Goal: Check status

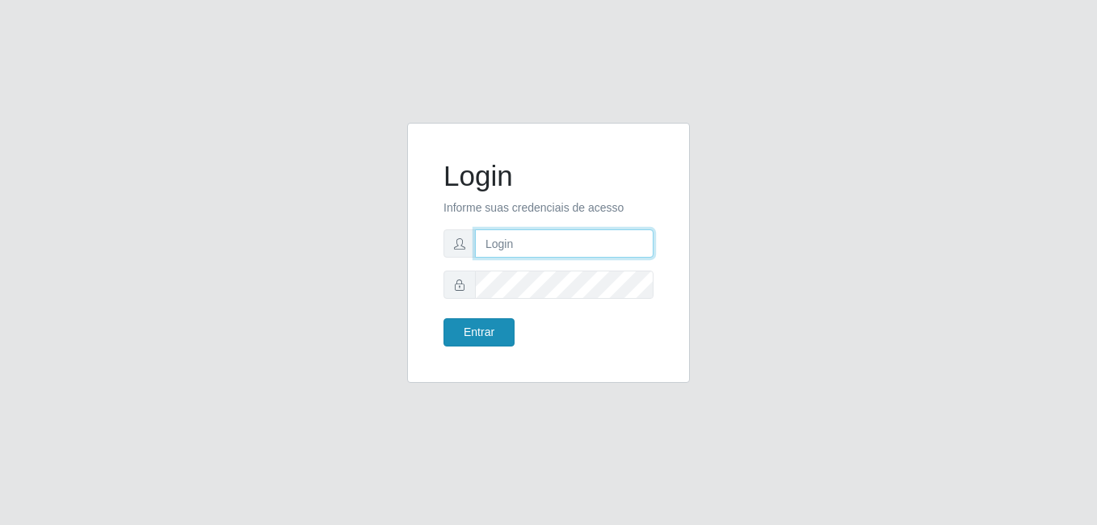
type input "Raissa@B9"
click at [508, 335] on button "Entrar" at bounding box center [478, 332] width 71 height 28
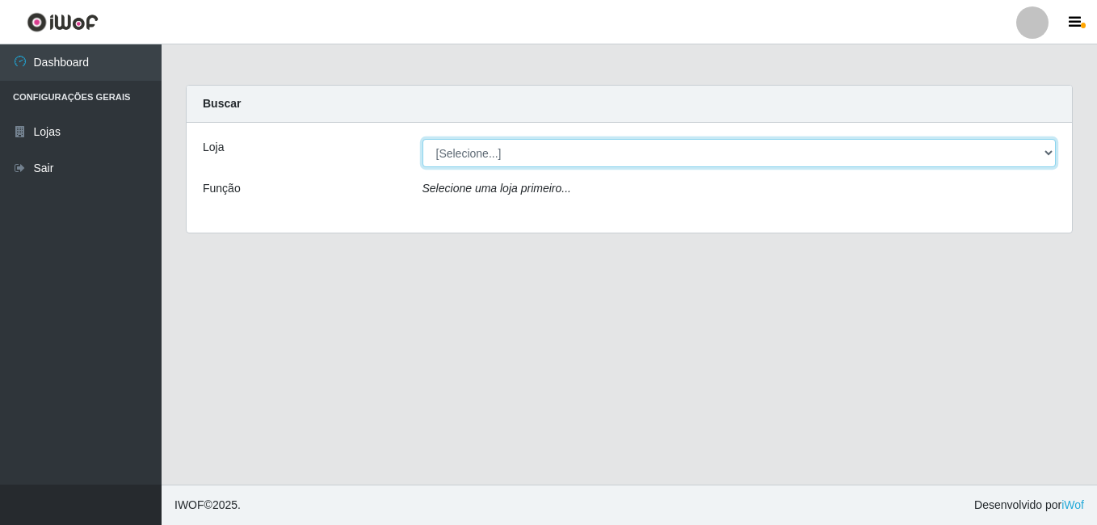
click at [645, 159] on select "[Selecione...] Bemais Supermercados - B9 Bessa" at bounding box center [739, 153] width 634 height 28
select select "410"
click at [422, 139] on select "[Selecione...] Bemais Supermercados - B9 Bessa" at bounding box center [739, 153] width 634 height 28
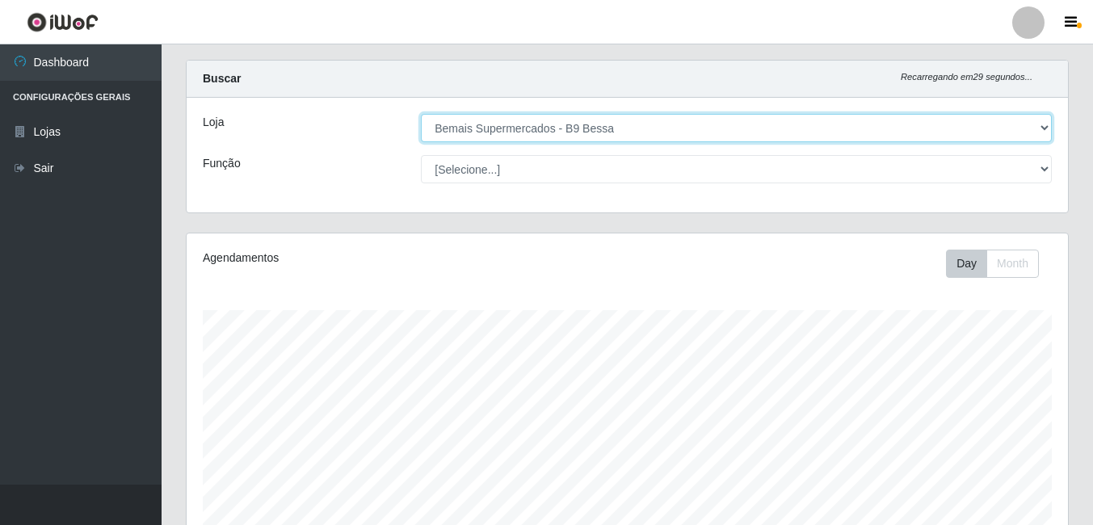
scroll to position [260, 0]
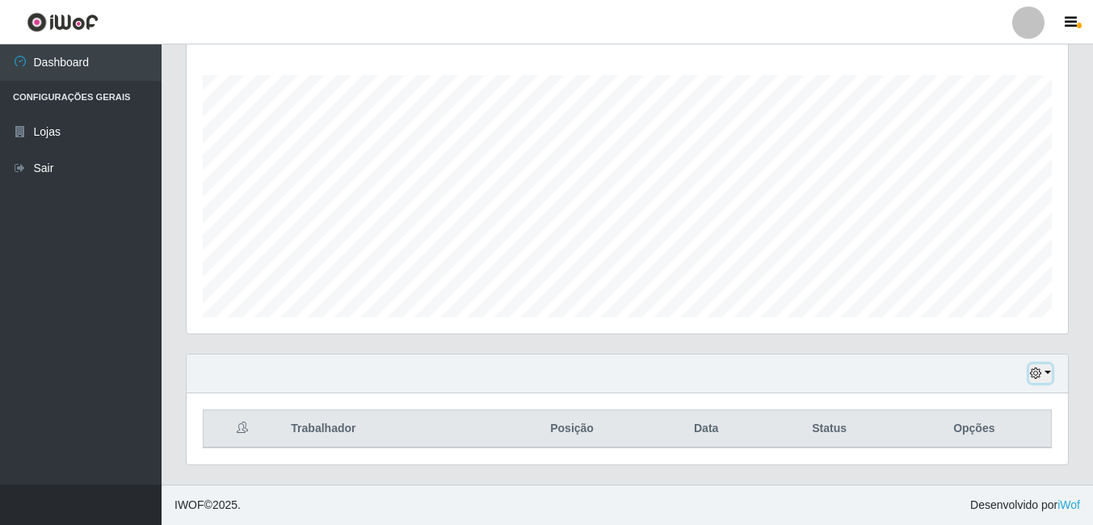
click at [1047, 377] on button "button" at bounding box center [1040, 373] width 23 height 19
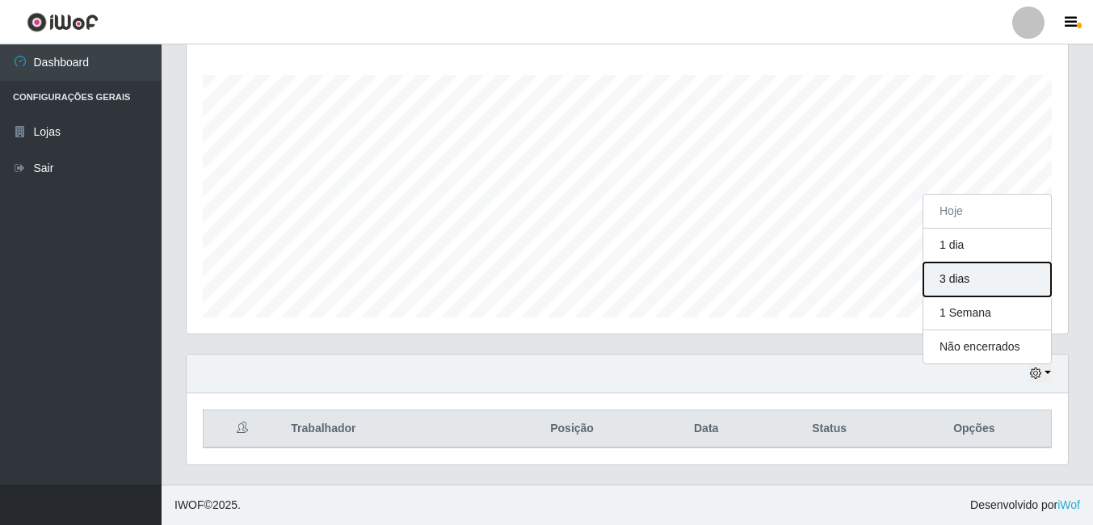
click at [983, 286] on button "3 dias" at bounding box center [987, 279] width 128 height 34
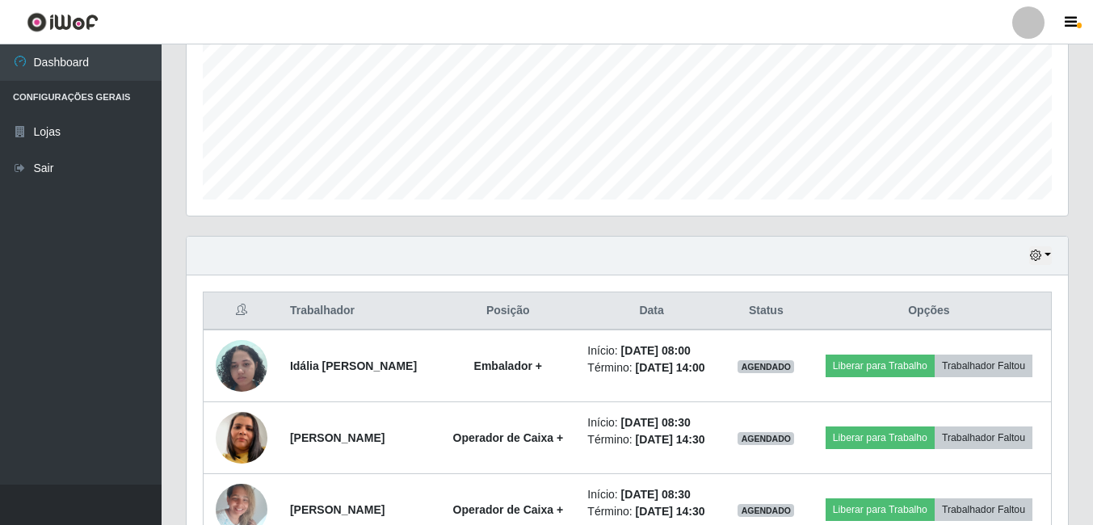
scroll to position [341, 0]
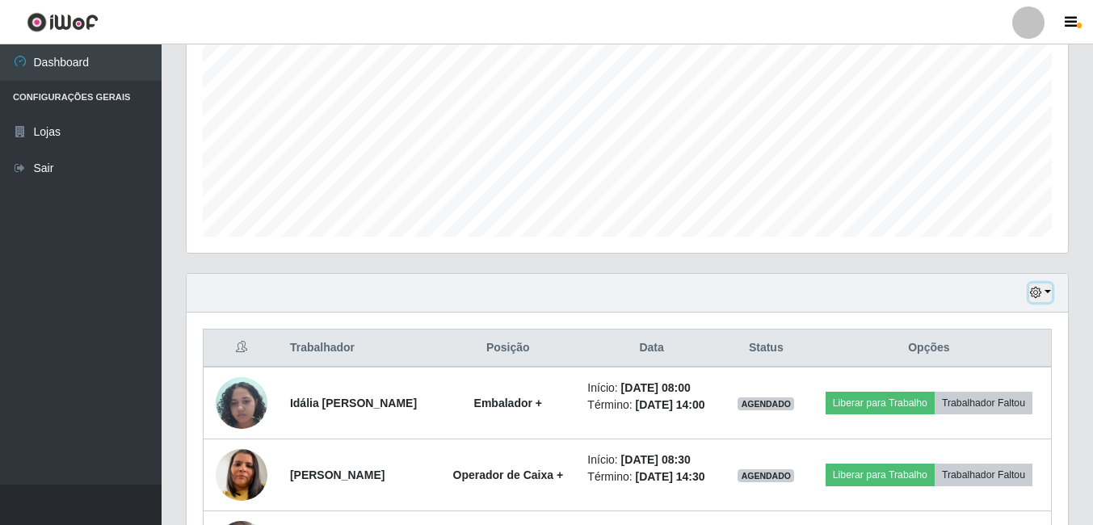
click at [1051, 291] on button "button" at bounding box center [1040, 292] width 23 height 19
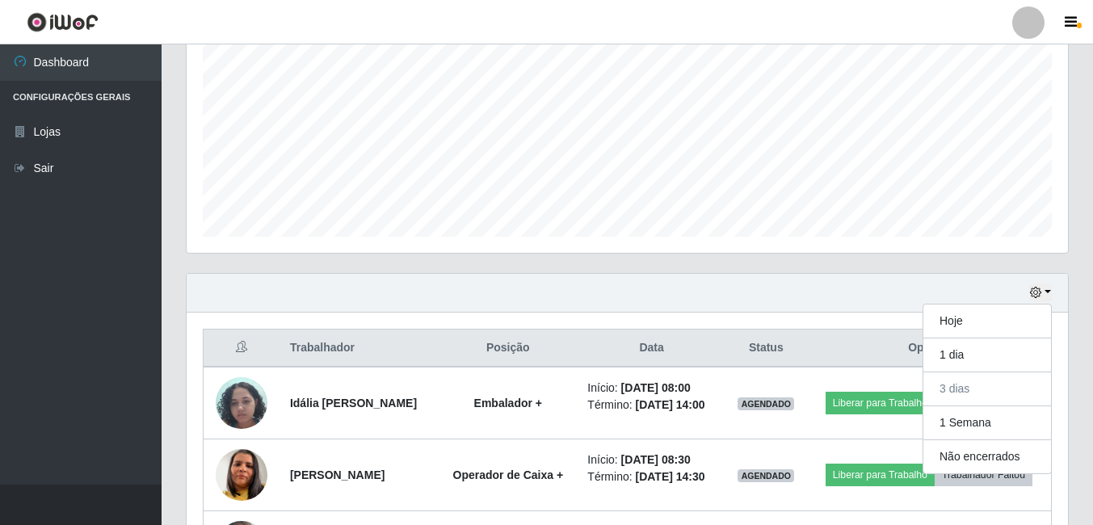
click at [735, 283] on div "Hoje 1 dia 3 dias 1 Semana Não encerrados" at bounding box center [627, 293] width 881 height 39
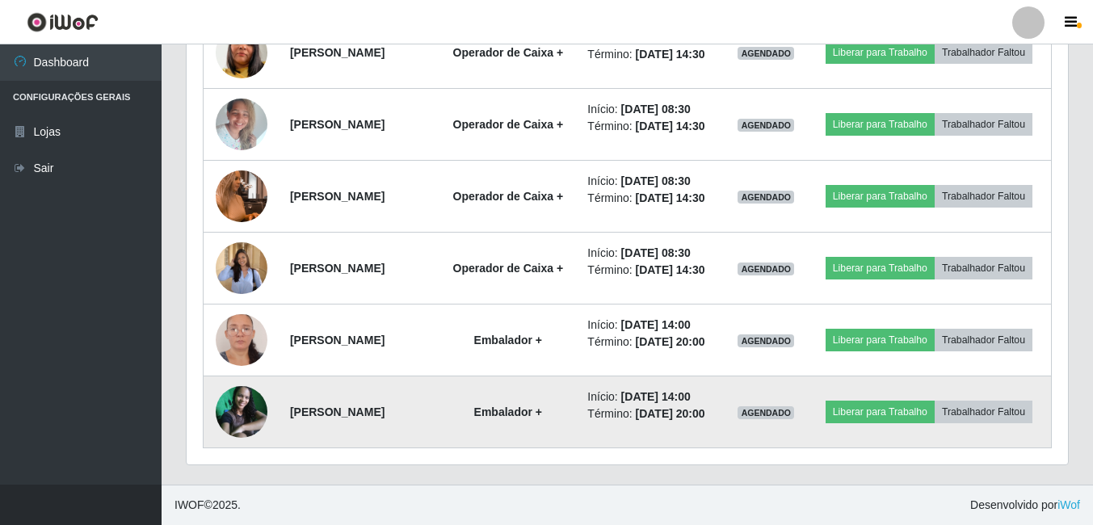
scroll to position [606, 0]
